Goal: Information Seeking & Learning: Learn about a topic

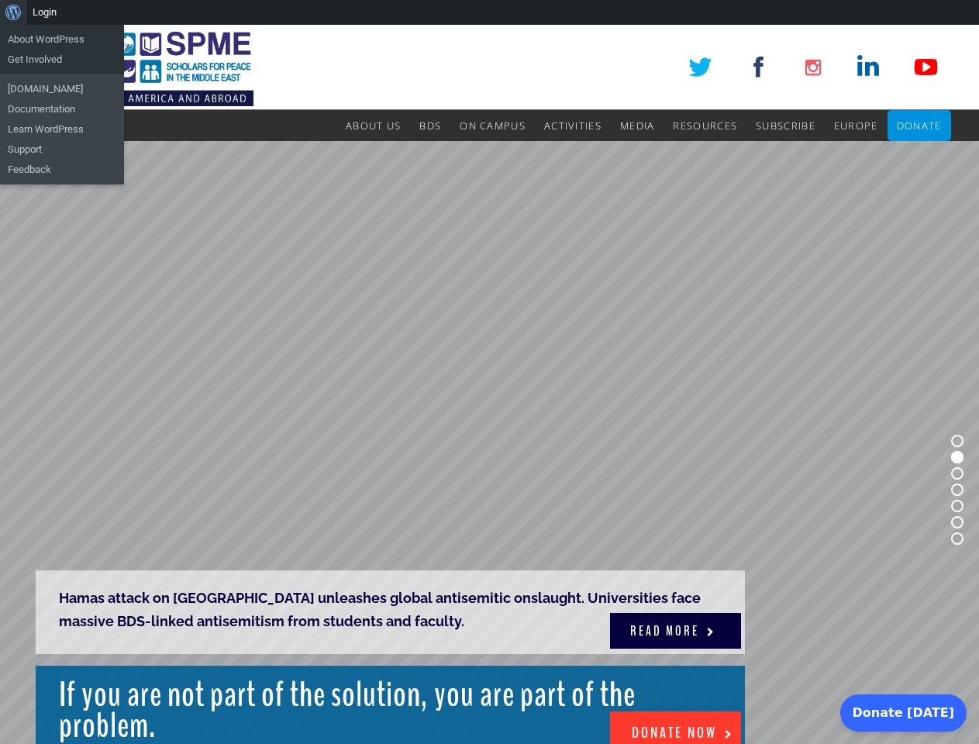
click at [489, 385] on rs-slide "Hamas attack on [GEOGRAPHIC_DATA] unleashes global antisemitic onslaught. Unive…" at bounding box center [489, 490] width 979 height 698
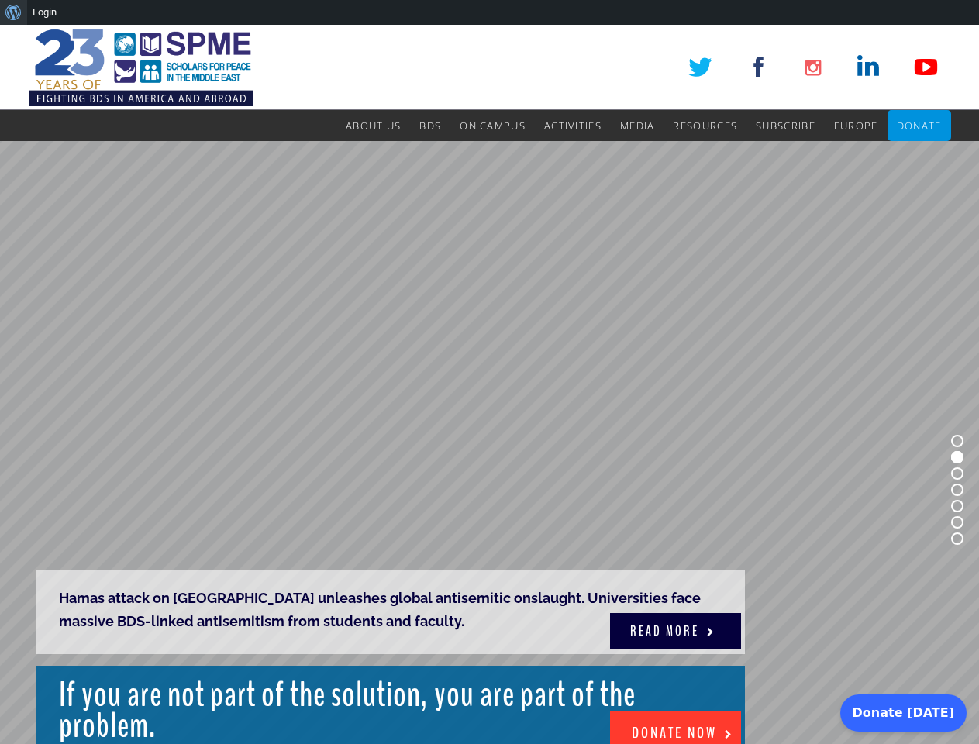
click at [489, 12] on div "About WordPress About WordPress Get Involved [DOMAIN_NAME] Documentation Learn …" at bounding box center [489, 12] width 979 height 25
click at [489, 385] on rs-slide "Hamas attack on [GEOGRAPHIC_DATA] unleashes global antisemitic onslaught. Unive…" at bounding box center [489, 490] width 979 height 698
click at [489, 443] on rs-slide "Hamas attack on [GEOGRAPHIC_DATA] unleashes global antisemitic onslaught. Unive…" at bounding box center [489, 490] width 979 height 698
click at [957, 441] on rs-bullet at bounding box center [957, 441] width 12 height 12
click at [957, 457] on rs-bullet at bounding box center [957, 457] width 12 height 12
